Goal: Information Seeking & Learning: Learn about a topic

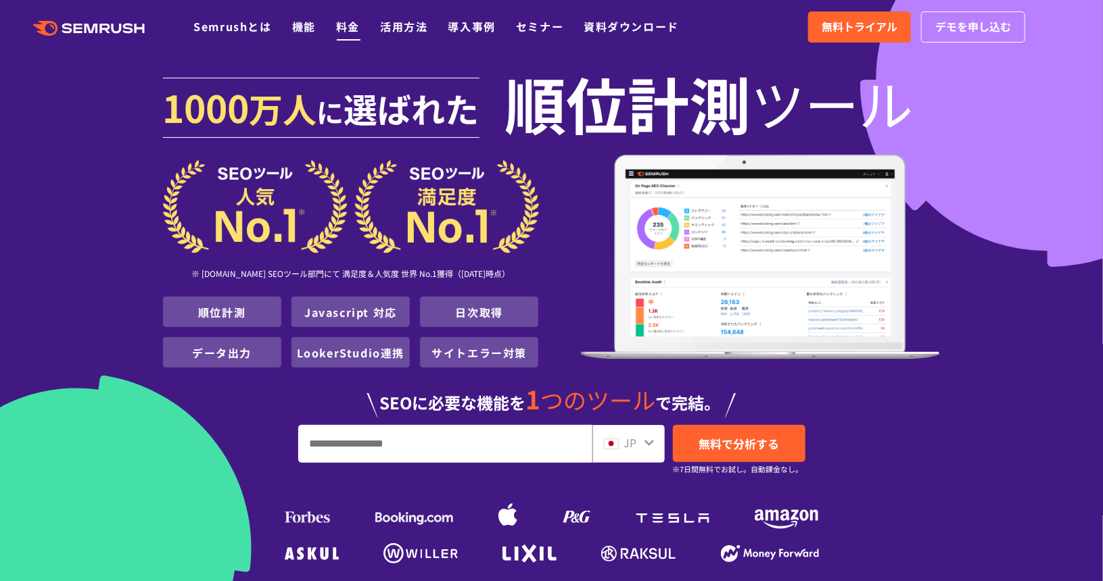
click at [357, 26] on link "料金" at bounding box center [348, 26] width 24 height 16
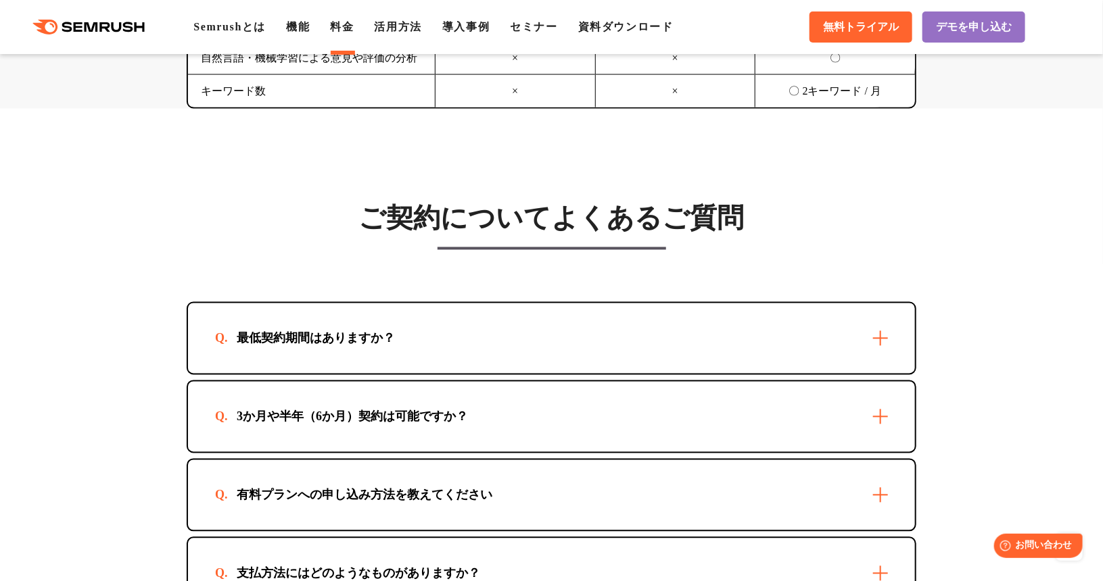
scroll to position [3718, 0]
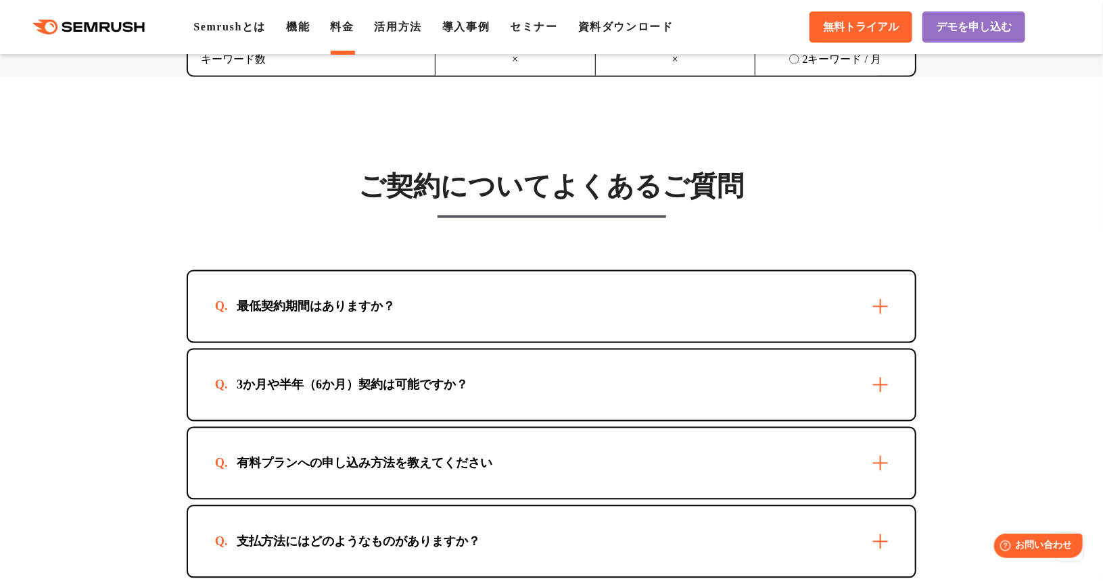
click at [452, 354] on div "3か月や半年（6か月）契約は可能ですか？" at bounding box center [551, 385] width 727 height 70
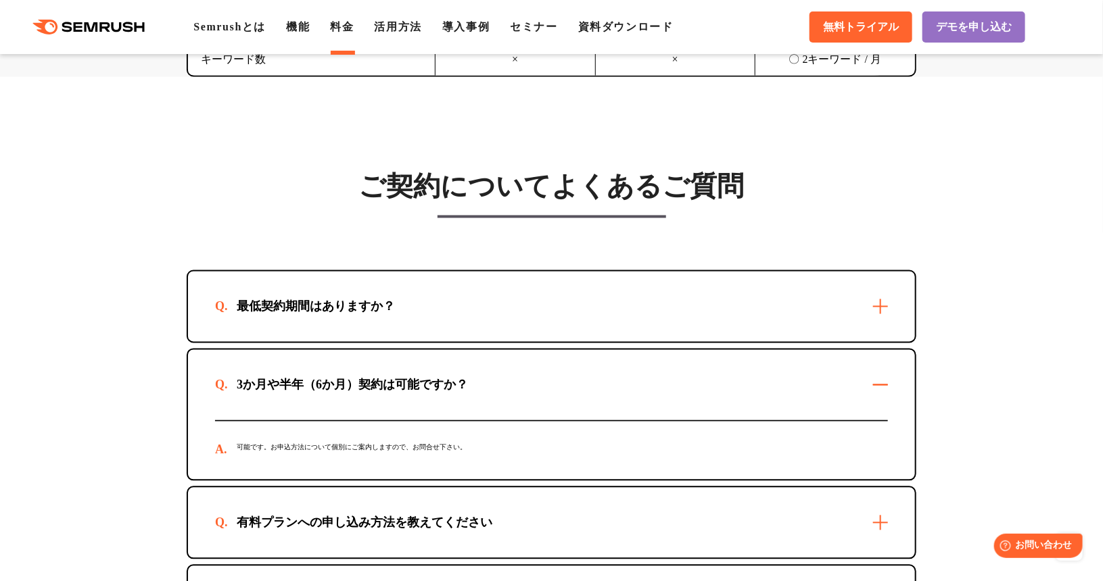
click at [452, 354] on div "3か月や半年（6か月）契約は可能ですか？" at bounding box center [551, 385] width 727 height 70
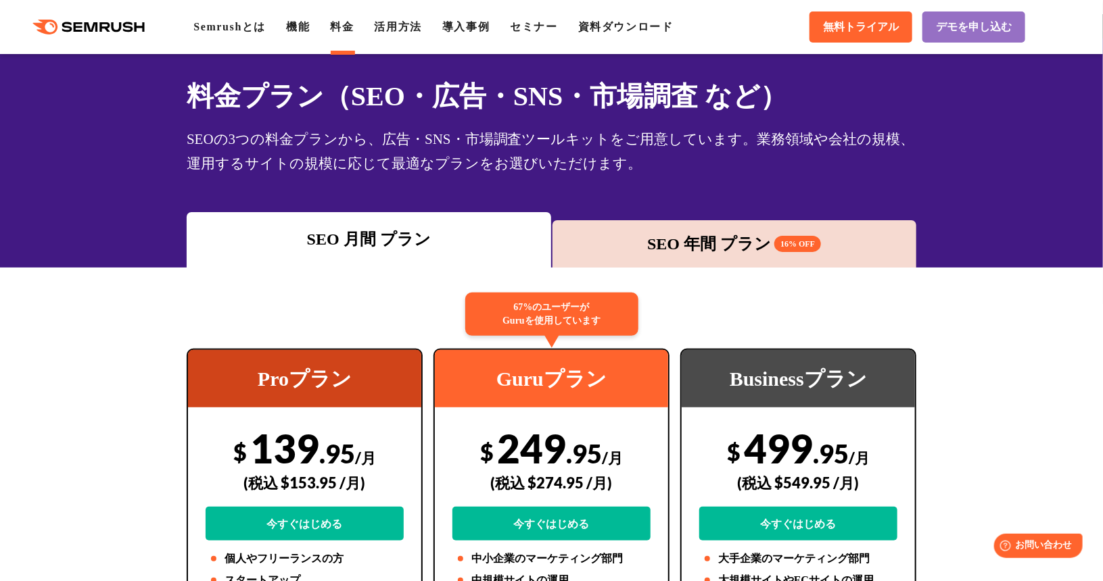
scroll to position [0, 0]
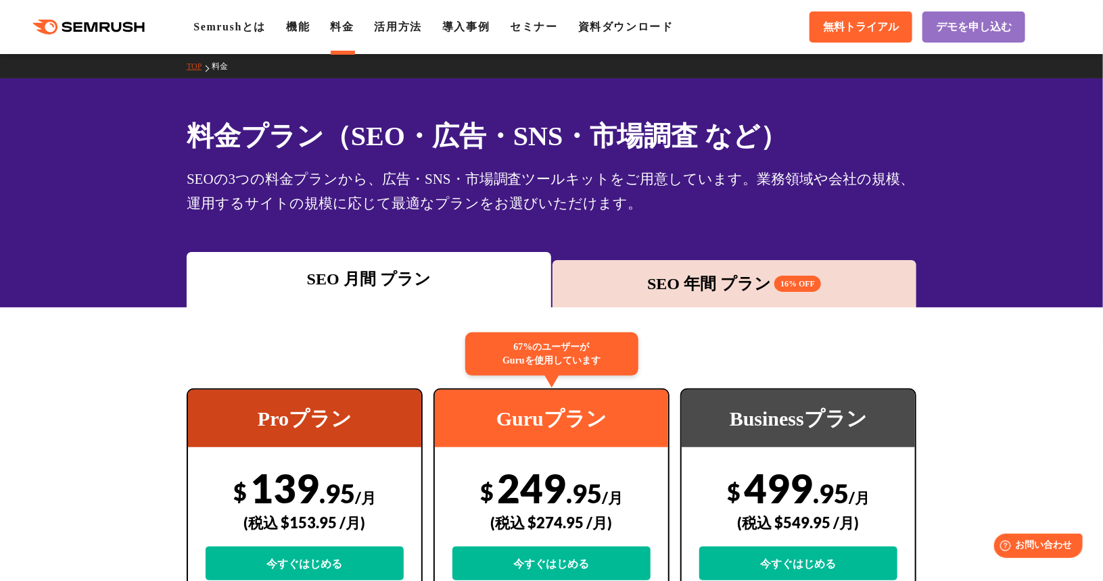
click at [730, 295] on div "SEO 年間 プラン 16% OFF" at bounding box center [734, 284] width 351 height 24
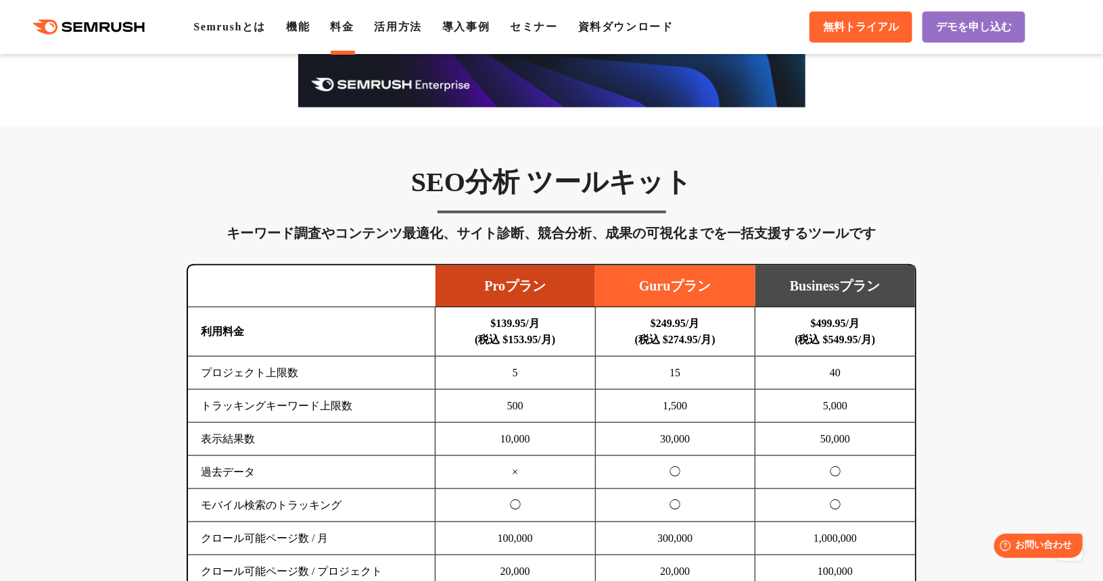
scroll to position [803, 0]
